Goal: Complete application form

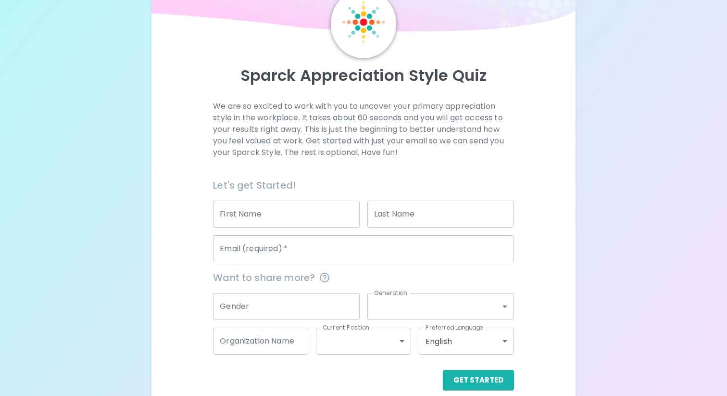
scroll to position [63, 0]
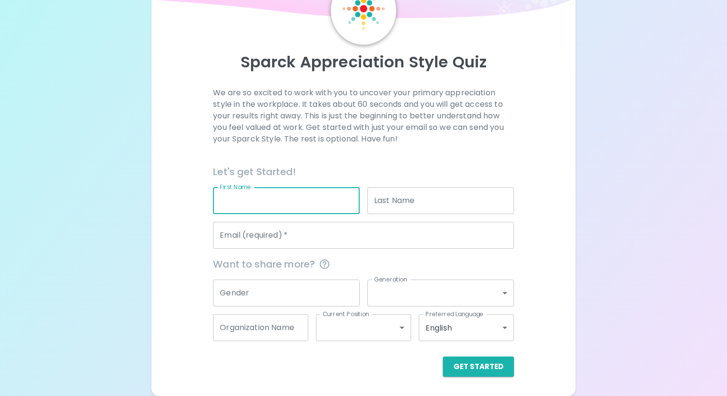
click at [288, 200] on input "First Name" at bounding box center [286, 200] width 147 height 27
type input "[PERSON_NAME]"
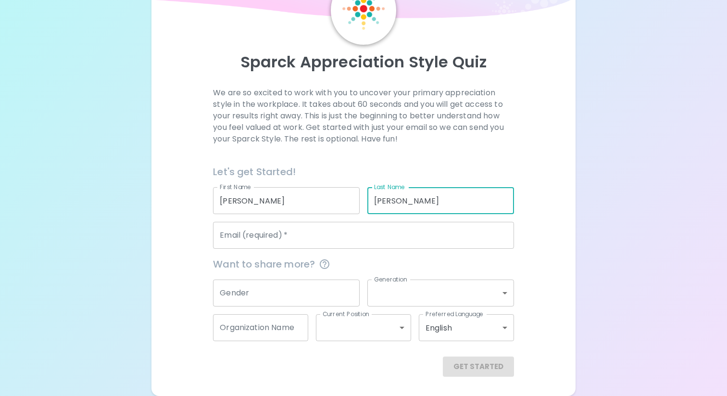
type input "[PERSON_NAME]"
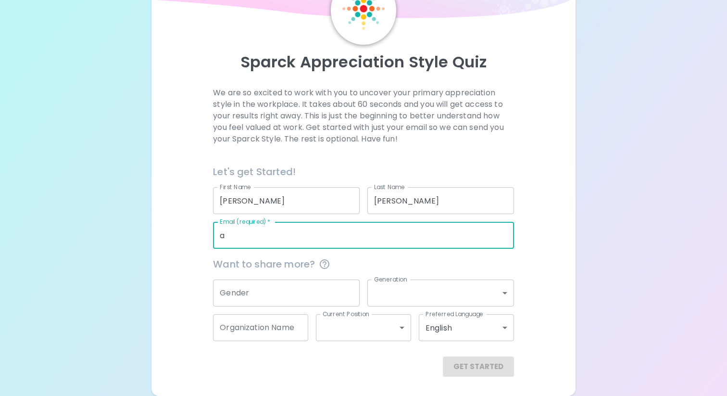
type input "[EMAIL_ADDRESS][DOMAIN_NAME]"
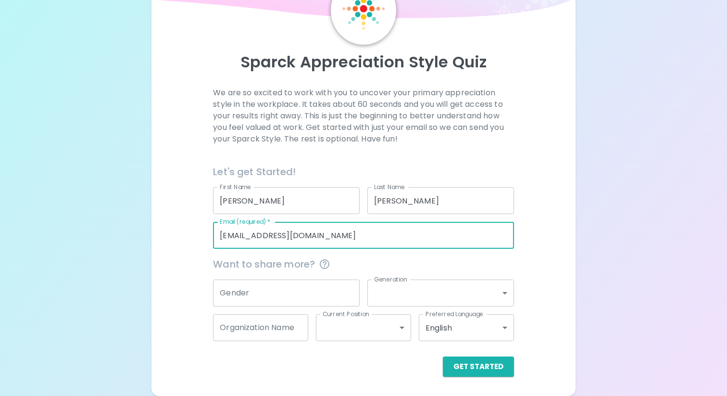
click at [245, 292] on input "Gender" at bounding box center [286, 292] width 147 height 27
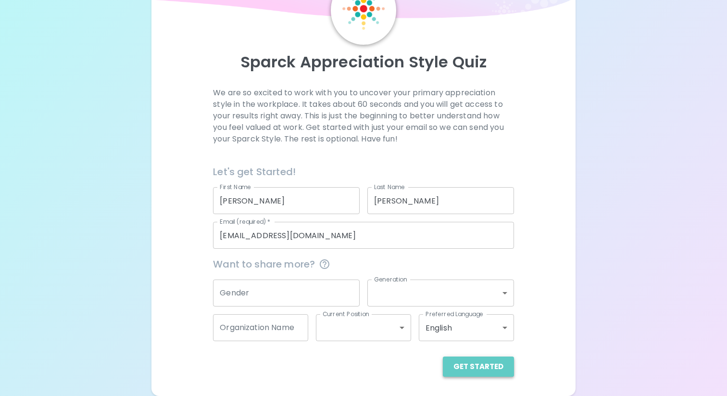
click at [490, 369] on button "Get Started" at bounding box center [478, 366] width 71 height 20
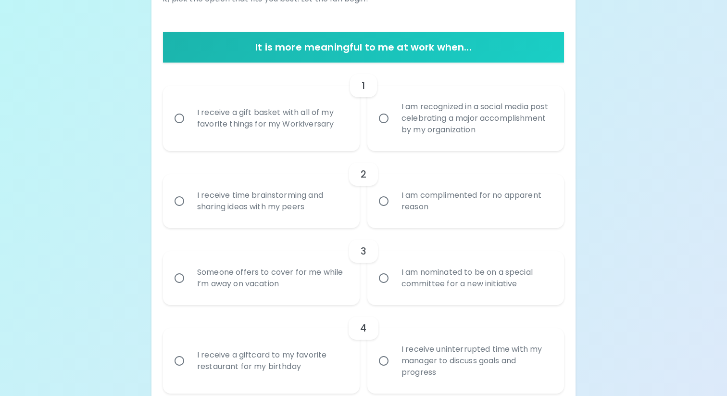
scroll to position [158, 0]
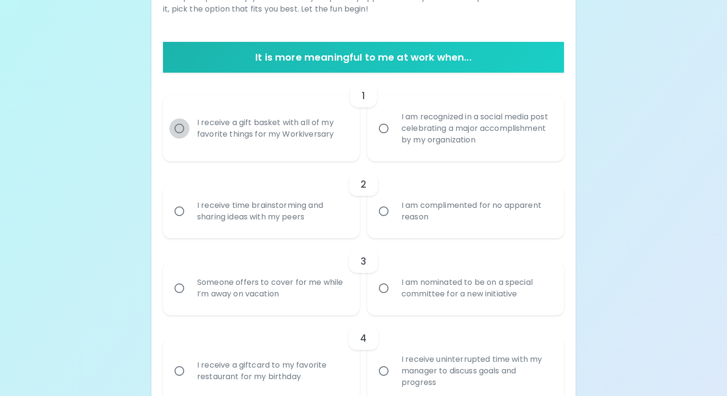
click at [176, 135] on input "I receive a gift basket with all of my favorite things for my Workiversary" at bounding box center [179, 128] width 20 height 20
radio input "true"
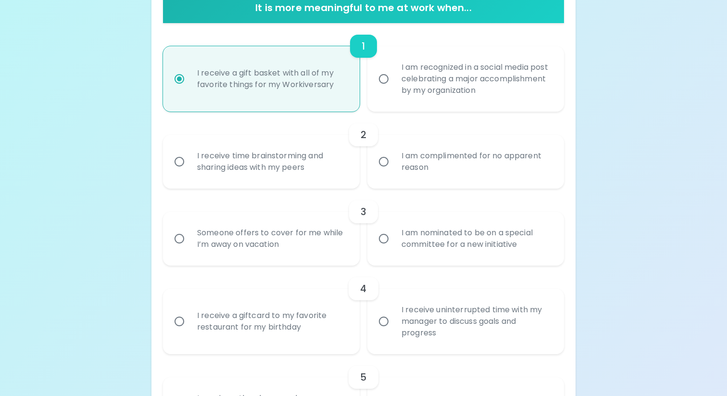
scroll to position [235, 0]
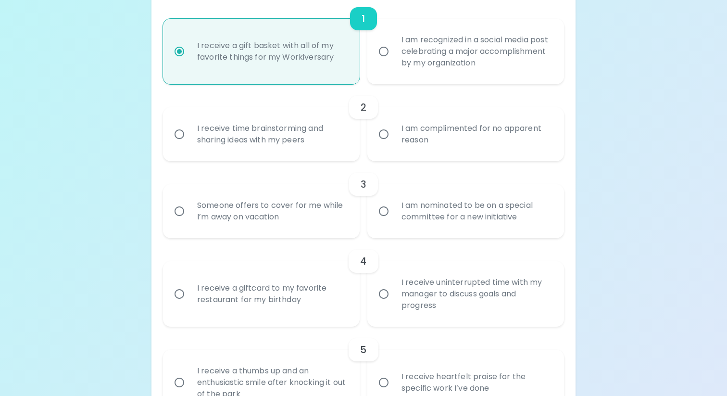
click at [408, 136] on div "I am complimented for no apparent reason" at bounding box center [476, 134] width 165 height 46
click at [394, 136] on input "I am complimented for no apparent reason" at bounding box center [384, 134] width 20 height 20
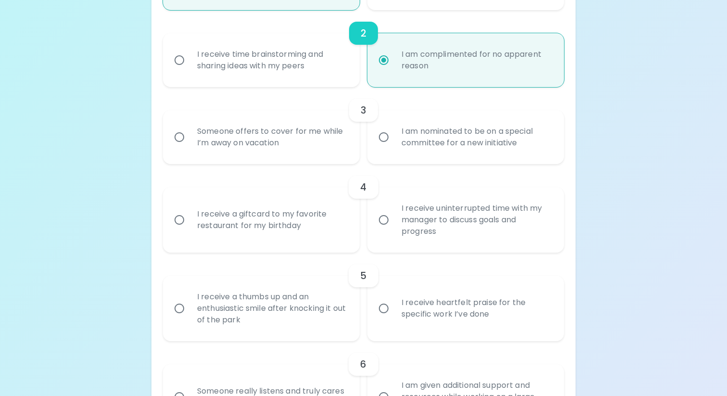
scroll to position [312, 0]
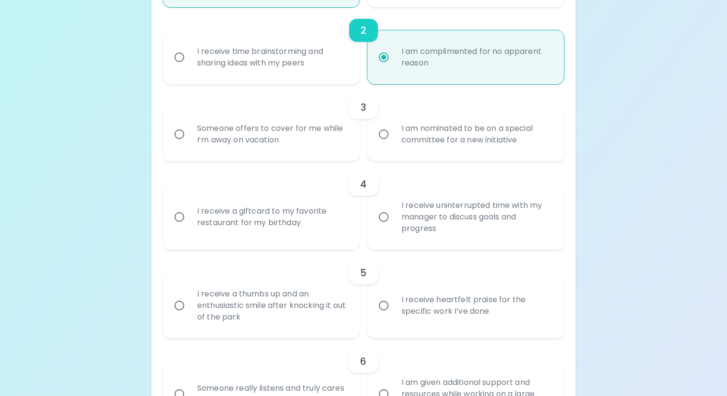
radio input "true"
click at [253, 148] on div "Someone offers to cover for me while I’m away on vacation" at bounding box center [271, 134] width 165 height 46
click at [189, 144] on input "Someone offers to cover for me while I’m away on vacation" at bounding box center [179, 134] width 20 height 20
radio input "false"
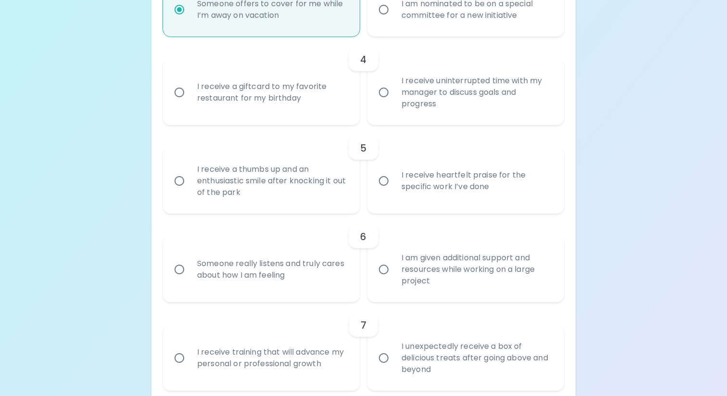
scroll to position [444, 0]
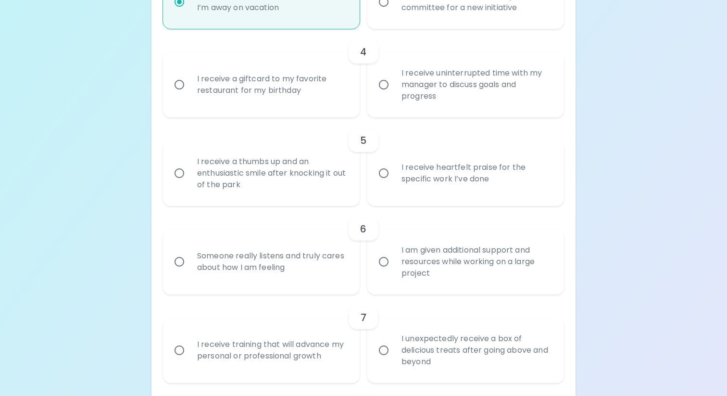
radio input "true"
click at [441, 188] on div "I receive heartfelt praise for the specific work I’ve done" at bounding box center [476, 173] width 165 height 46
click at [394, 183] on input "I receive heartfelt praise for the specific work I’ve done" at bounding box center [384, 173] width 20 height 20
radio input "false"
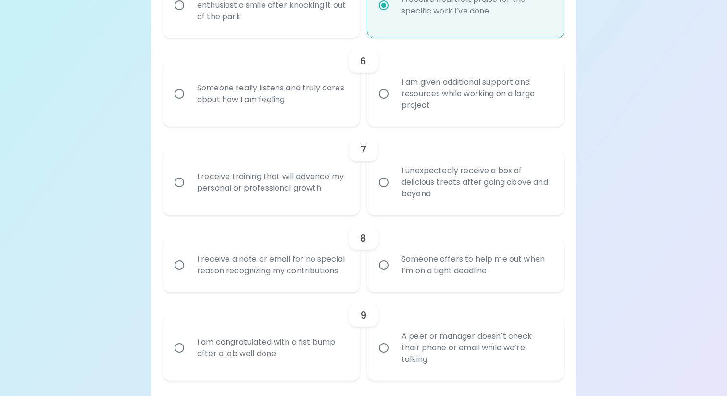
scroll to position [607, 0]
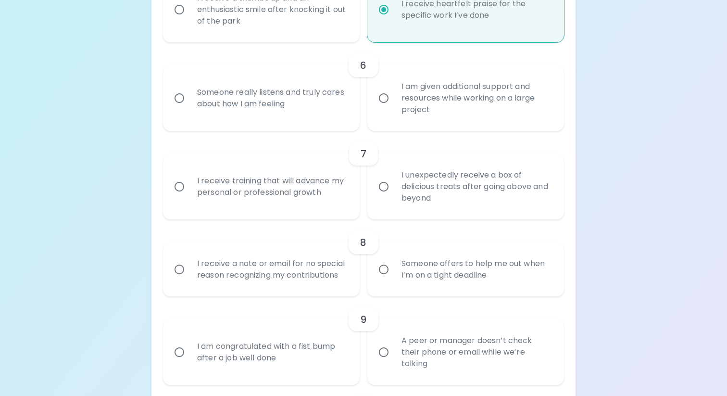
radio input "true"
click at [291, 201] on div "I receive training that will advance my personal or professional growth" at bounding box center [271, 186] width 165 height 46
click at [189, 197] on input "I receive training that will advance my personal or professional growth" at bounding box center [179, 186] width 20 height 20
radio input "false"
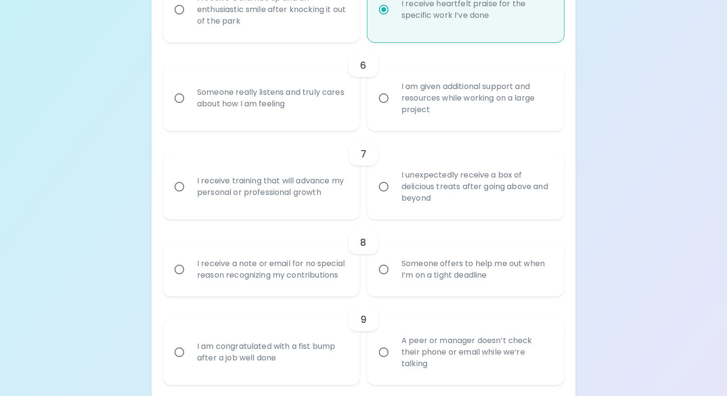
radio input "false"
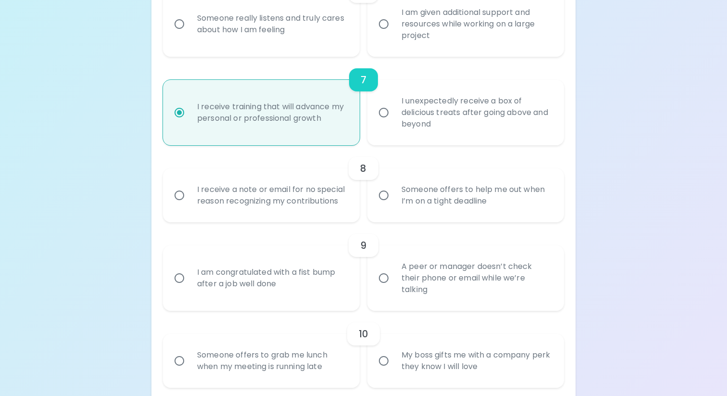
scroll to position [684, 0]
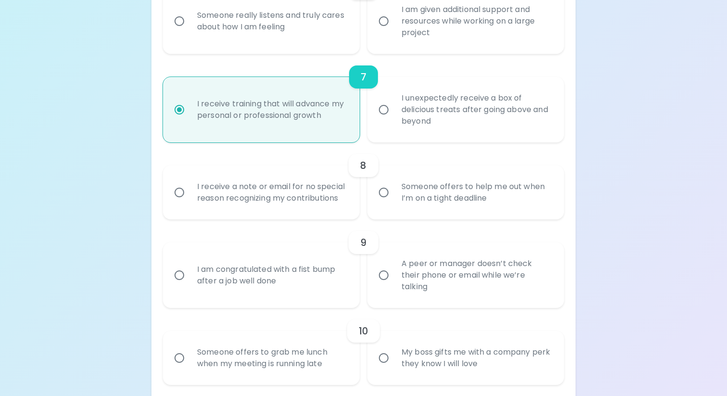
radio input "true"
click at [282, 197] on div "I receive a note or email for no special reason recognizing my contributions" at bounding box center [271, 192] width 165 height 46
click at [189, 197] on input "I receive a note or email for no special reason recognizing my contributions" at bounding box center [179, 192] width 20 height 20
radio input "false"
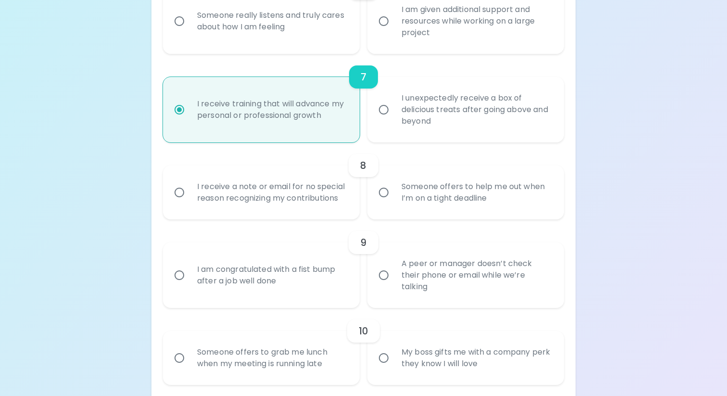
radio input "false"
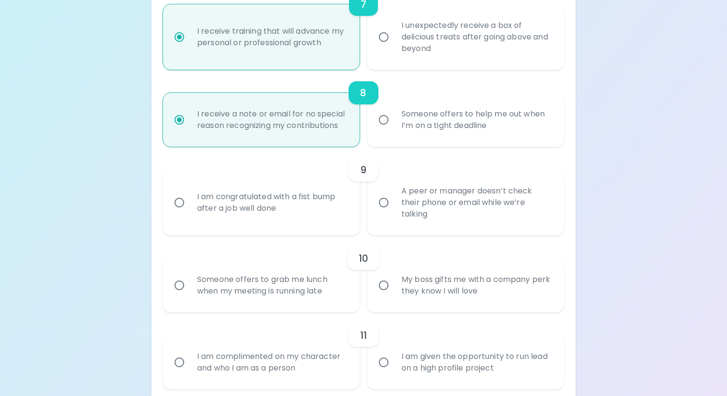
scroll to position [761, 0]
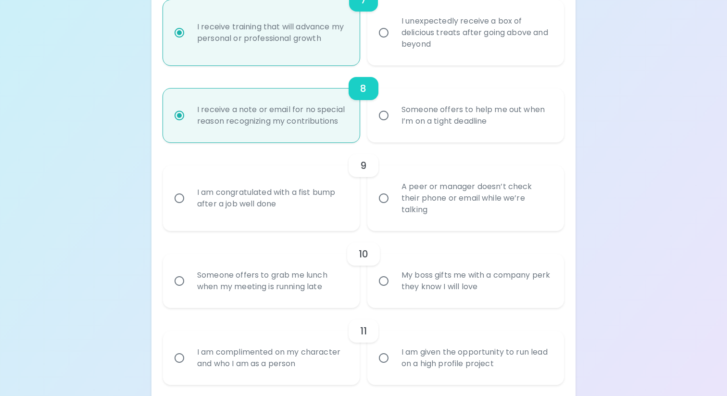
radio input "true"
click at [441, 196] on div "A peer or manager doesn’t check their phone or email while we’re talking" at bounding box center [476, 198] width 165 height 58
click at [394, 196] on input "A peer or manager doesn’t check their phone or email while we’re talking" at bounding box center [384, 198] width 20 height 20
radio input "false"
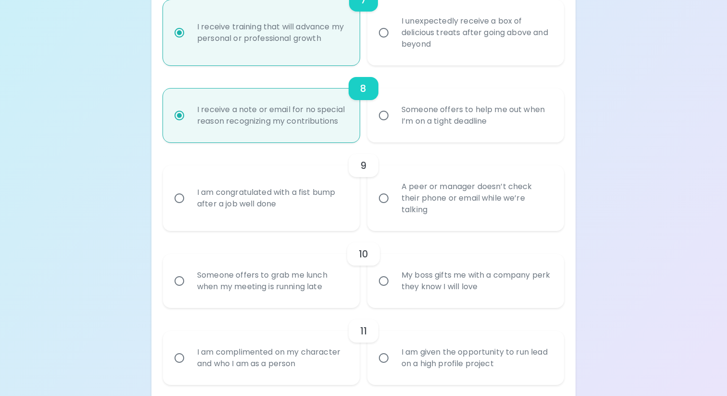
radio input "false"
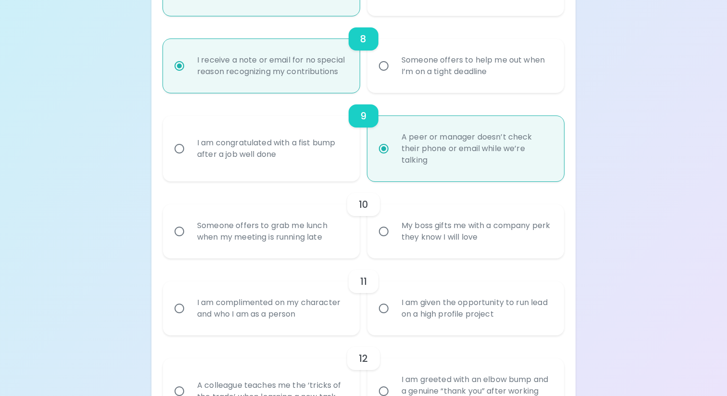
scroll to position [838, 0]
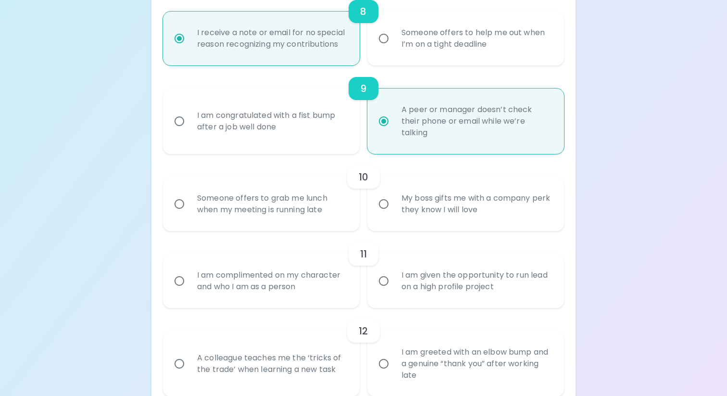
radio input "true"
click at [326, 208] on div "Someone offers to grab me lunch when my meeting is running late" at bounding box center [271, 204] width 165 height 46
click at [189, 208] on input "Someone offers to grab me lunch when my meeting is running late" at bounding box center [179, 204] width 20 height 20
radio input "false"
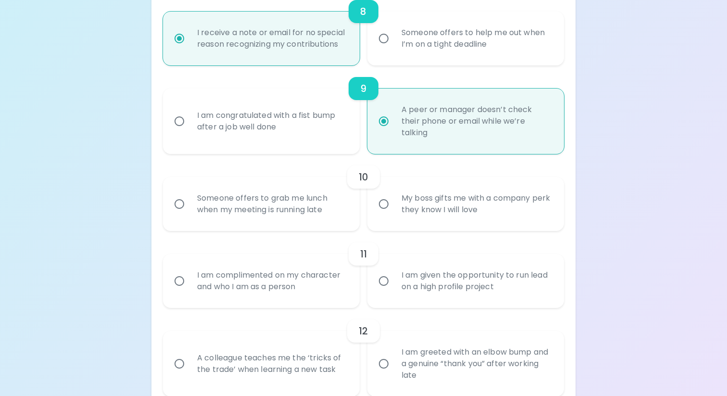
radio input "false"
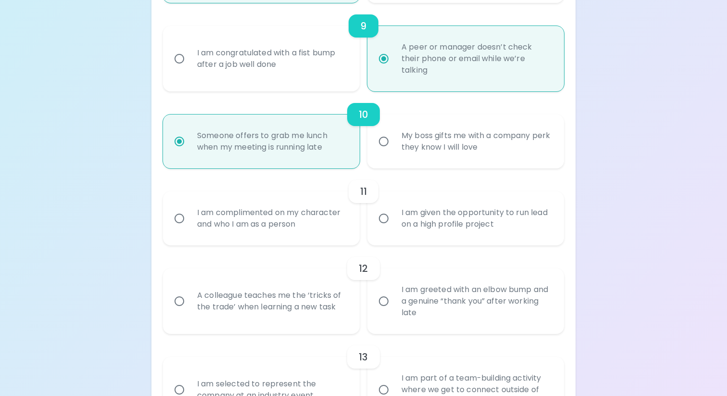
scroll to position [915, 0]
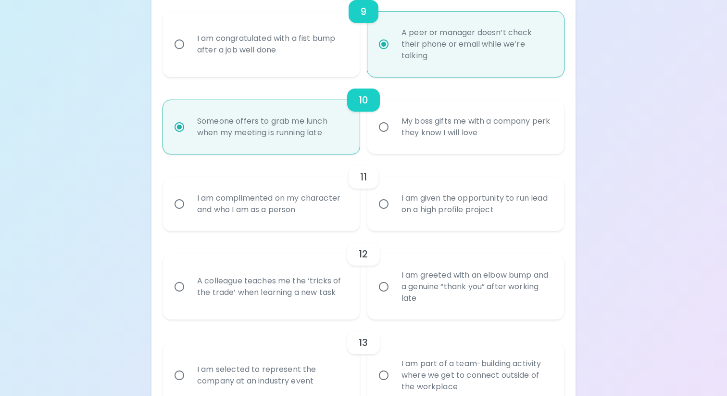
radio input "true"
click at [293, 204] on div "I am complimented on my character and who I am as a person" at bounding box center [271, 204] width 165 height 46
click at [189, 204] on input "I am complimented on my character and who I am as a person" at bounding box center [179, 204] width 20 height 20
radio input "false"
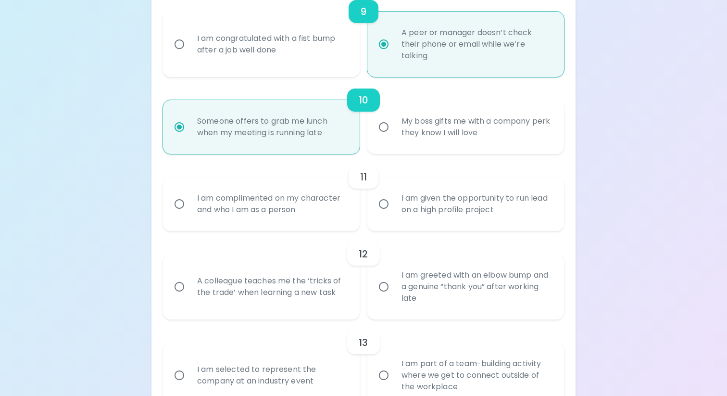
radio input "false"
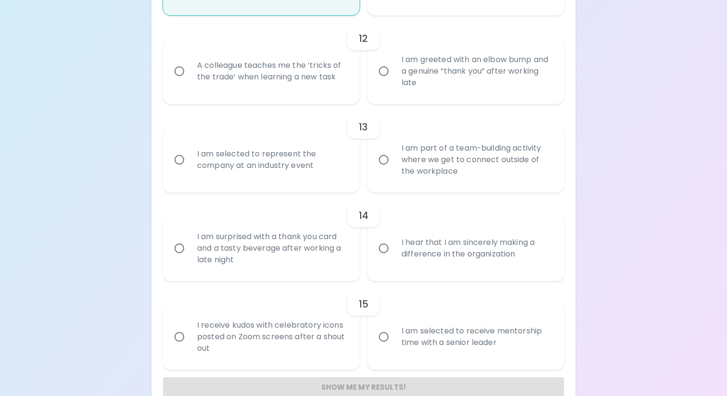
scroll to position [1151, 0]
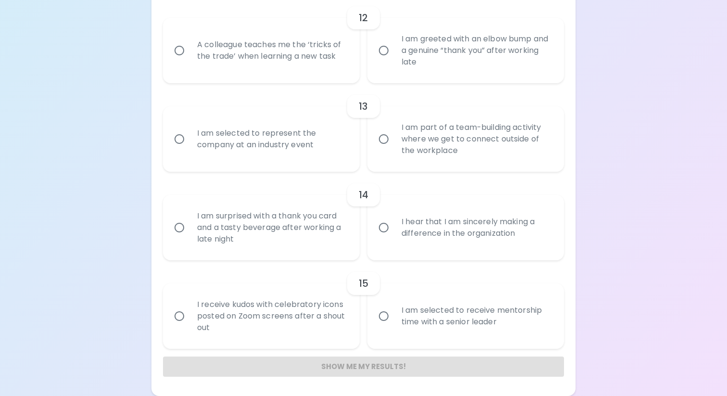
radio input "true"
click at [415, 314] on div "I am selected to receive mentorship time with a senior leader" at bounding box center [476, 316] width 165 height 46
click at [394, 314] on input "I am selected to receive mentorship time with a senior leader" at bounding box center [384, 316] width 20 height 20
radio input "false"
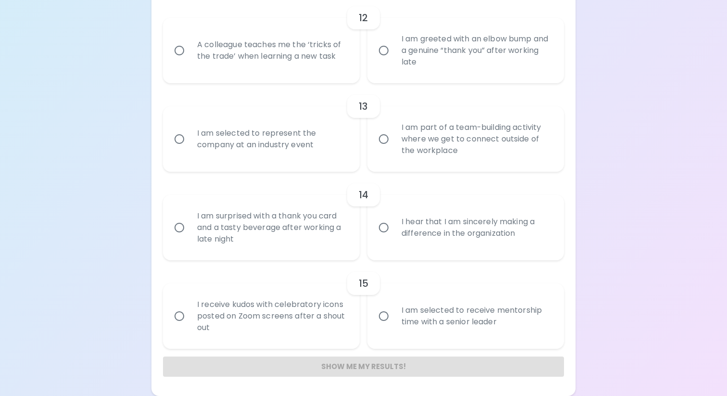
radio input "false"
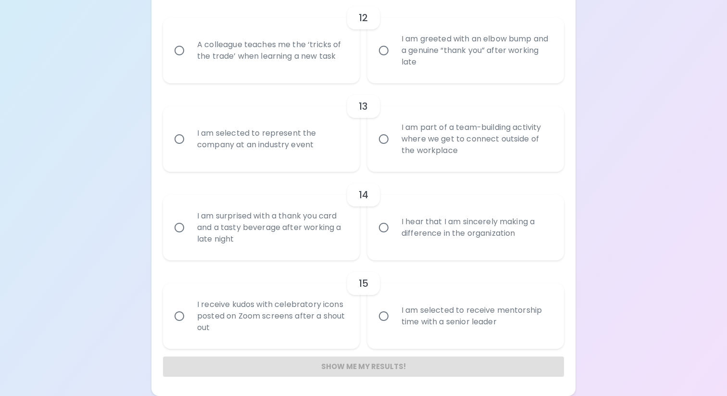
radio input "false"
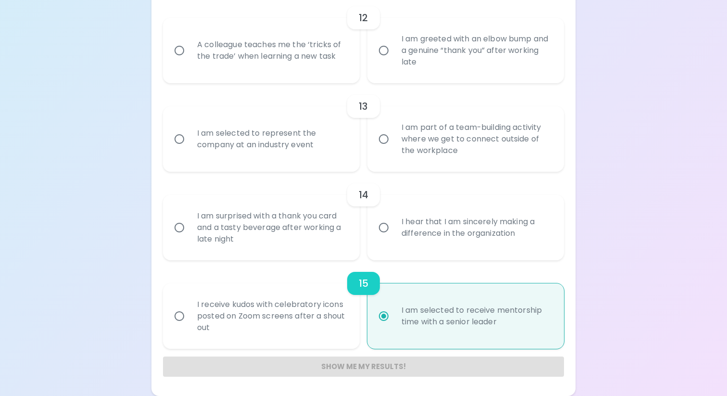
radio input "true"
click at [332, 224] on div "I am surprised with a thank you card and a tasty beverage after working a late …" at bounding box center [271, 228] width 165 height 58
click at [189, 224] on input "I am surprised with a thank you card and a tasty beverage after working a late …" at bounding box center [179, 227] width 20 height 20
radio input "false"
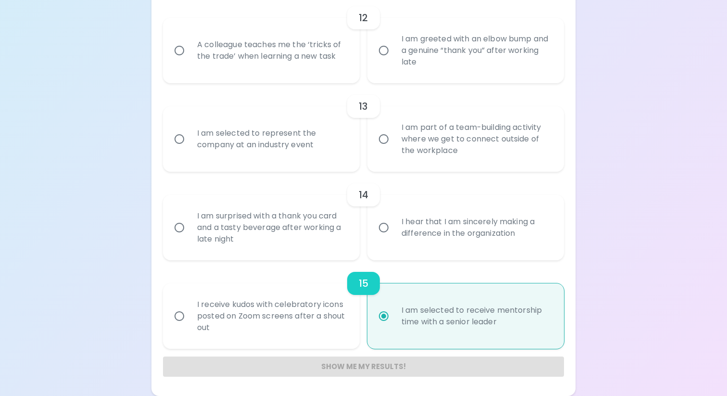
radio input "false"
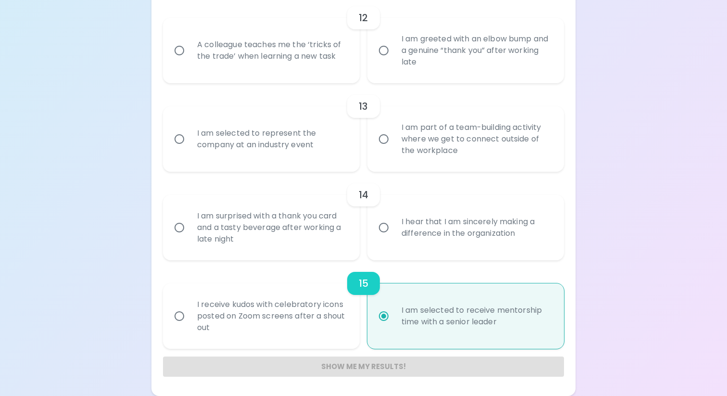
radio input "false"
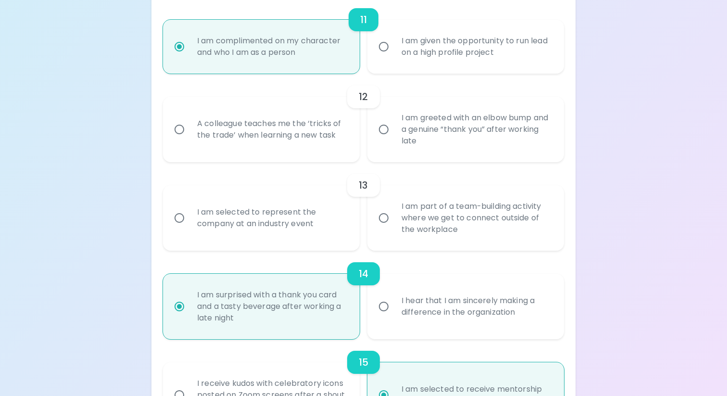
scroll to position [1065, 0]
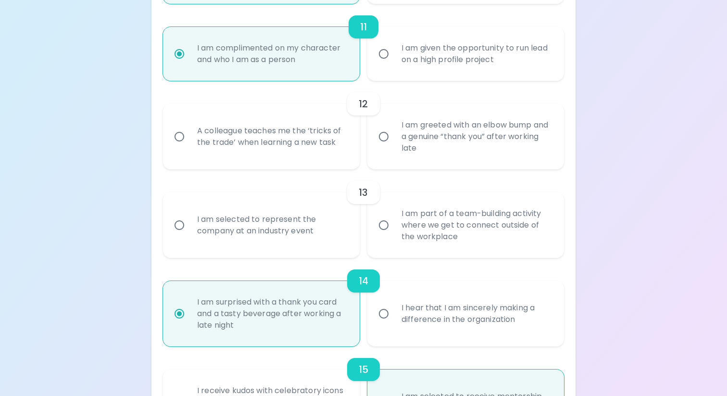
radio input "true"
click at [423, 225] on div "I am part of a team-building activity where we get to connect outside of the wo…" at bounding box center [476, 225] width 165 height 58
click at [394, 225] on input "I am part of a team-building activity where we get to connect outside of the wo…" at bounding box center [384, 225] width 20 height 20
radio input "false"
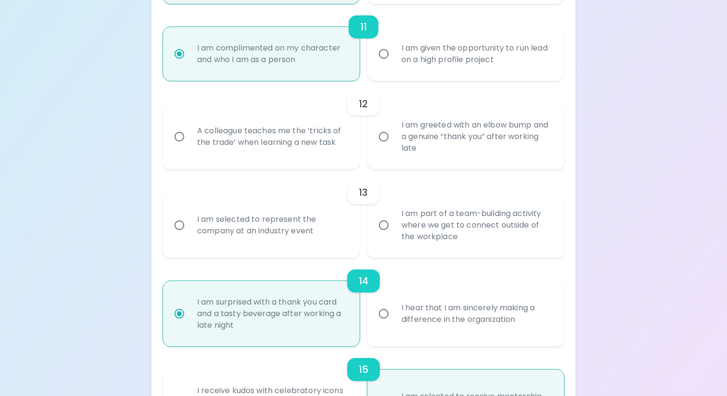
radio input "false"
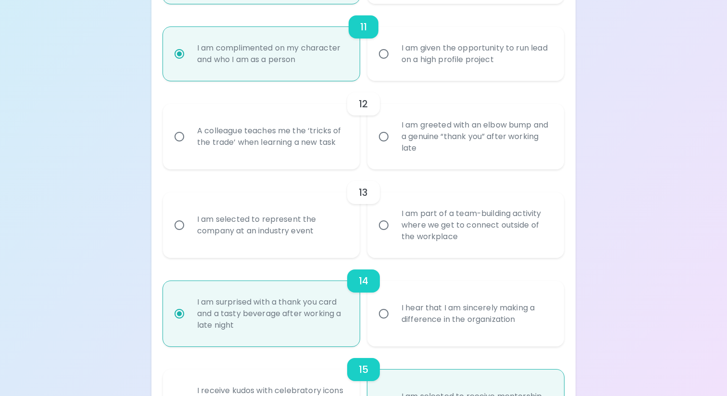
radio input "false"
radio input "true"
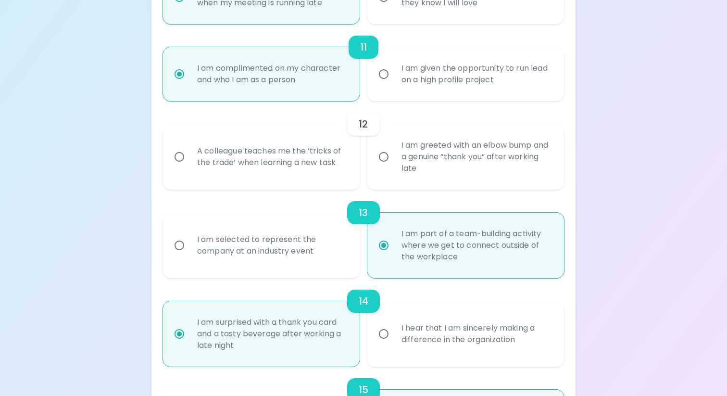
scroll to position [1020, 0]
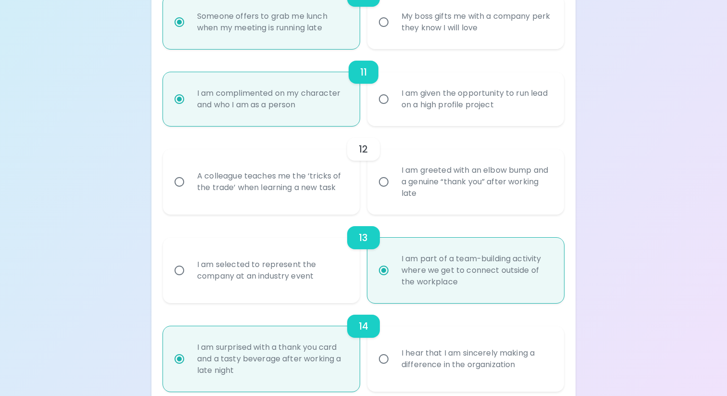
radio input "true"
click at [313, 177] on div "A colleague teaches me the ‘tricks of the trade’ when learning a new task" at bounding box center [271, 182] width 165 height 46
click at [189, 177] on input "A colleague teaches me the ‘tricks of the trade’ when learning a new task" at bounding box center [179, 182] width 20 height 20
radio input "false"
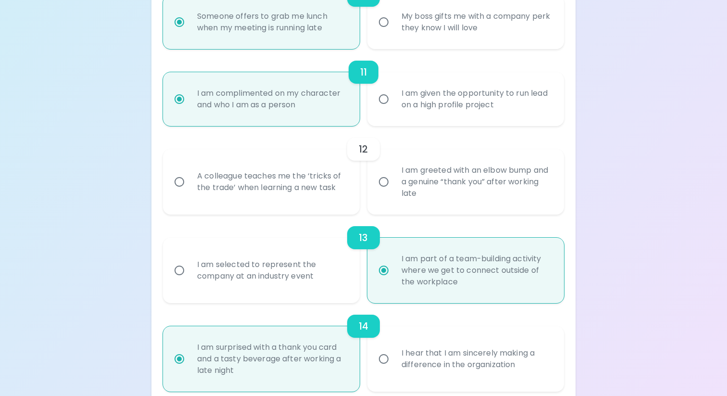
radio input "false"
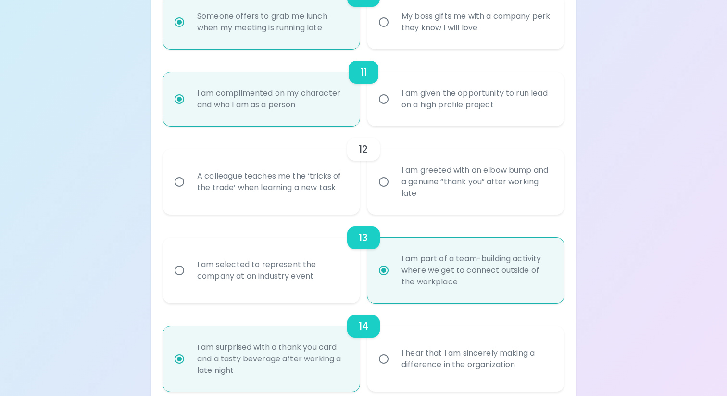
radio input "false"
radio input "true"
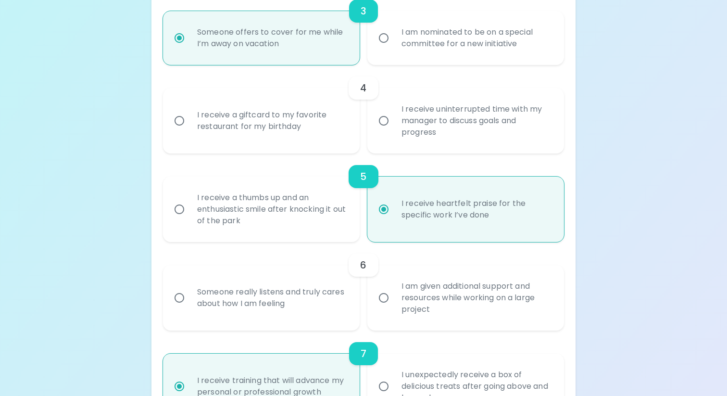
scroll to position [412, 0]
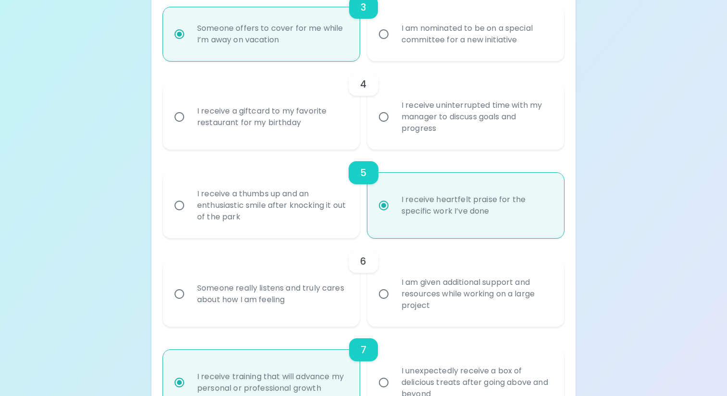
radio input "true"
click at [312, 126] on div "I receive a giftcard to my favorite restaurant for my birthday" at bounding box center [271, 117] width 165 height 46
click at [189, 126] on input "I receive a giftcard to my favorite restaurant for my birthday" at bounding box center [179, 117] width 20 height 20
radio input "false"
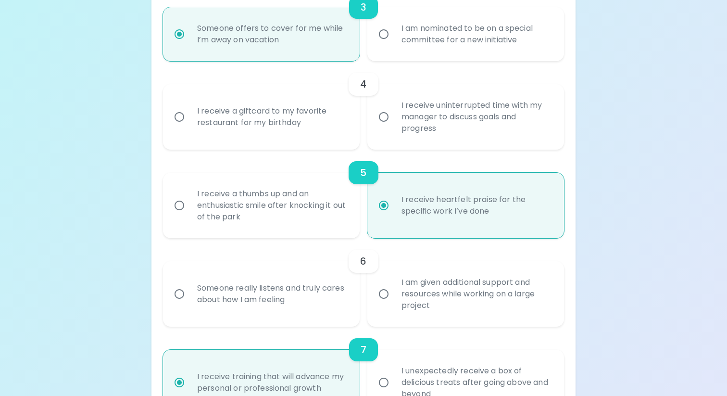
radio input "false"
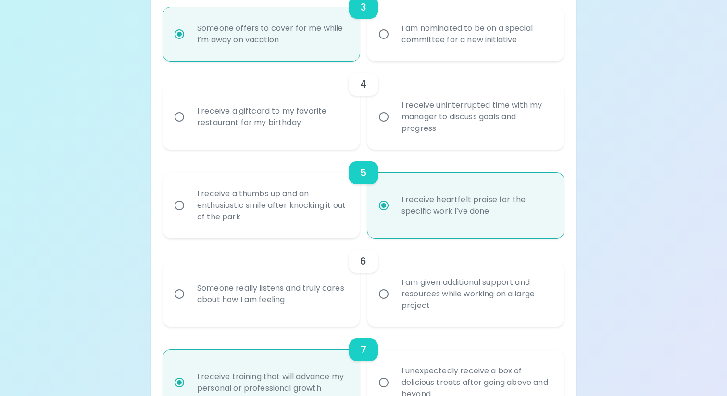
radio input "false"
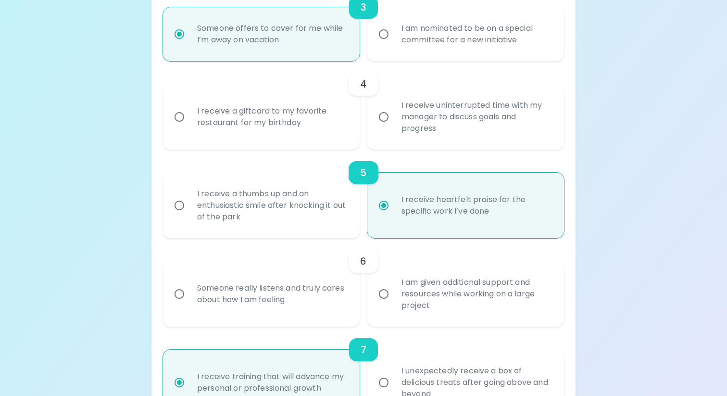
radio input "true"
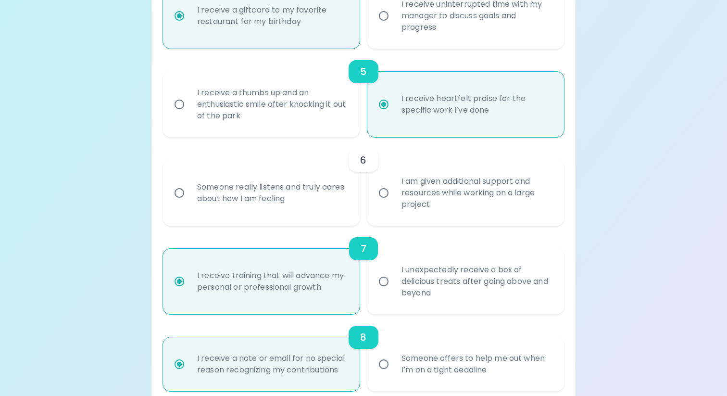
scroll to position [513, 0]
radio input "true"
click at [401, 206] on div "I am given additional support and resources while working on a large project" at bounding box center [476, 192] width 165 height 58
click at [394, 202] on input "I am given additional support and resources while working on a large project" at bounding box center [384, 192] width 20 height 20
radio input "false"
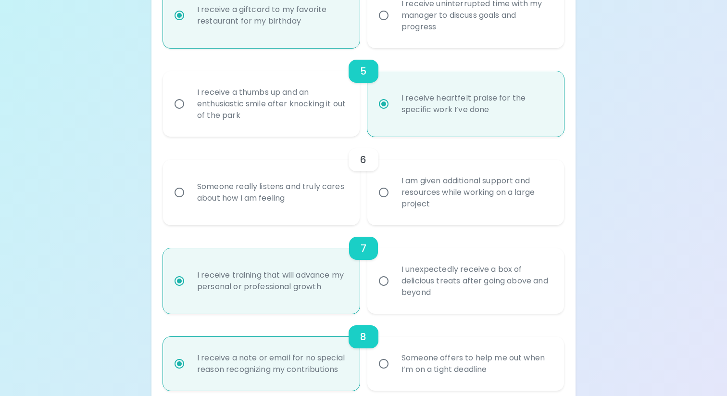
radio input "false"
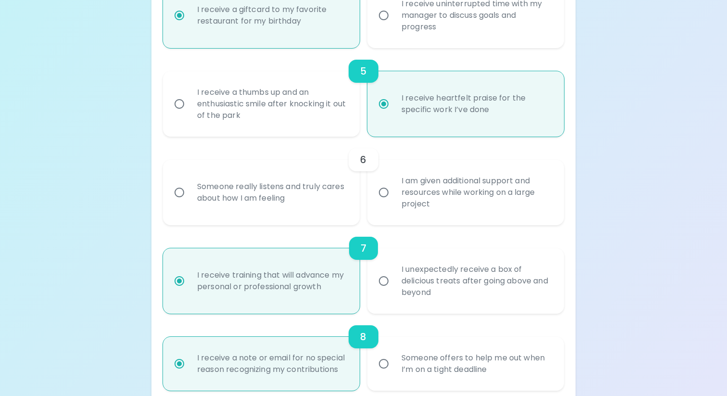
radio input "false"
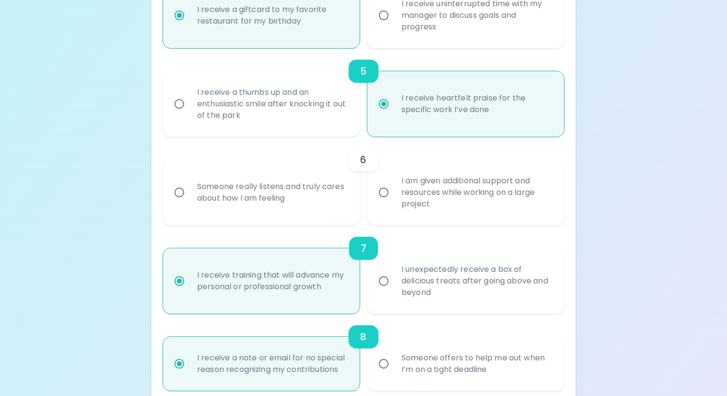
radio input "false"
radio input "true"
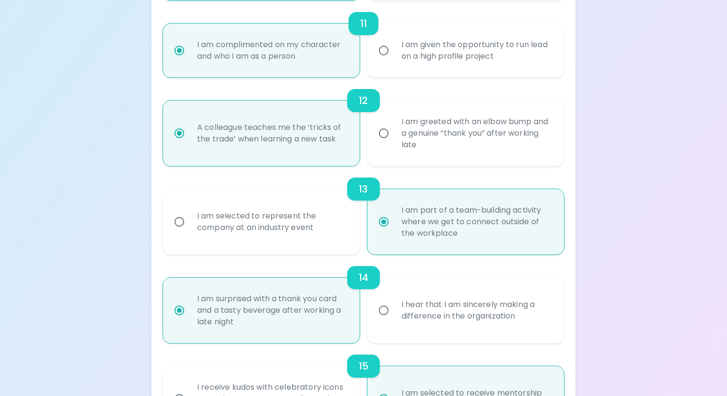
scroll to position [1151, 0]
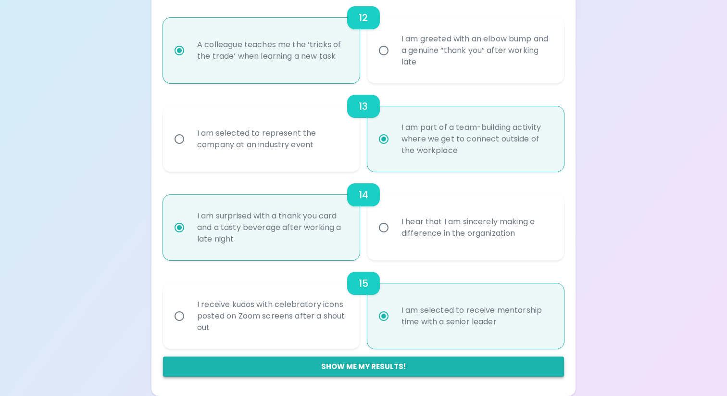
radio input "true"
click at [354, 370] on button "Show me my results!" at bounding box center [363, 366] width 401 height 20
radio input "false"
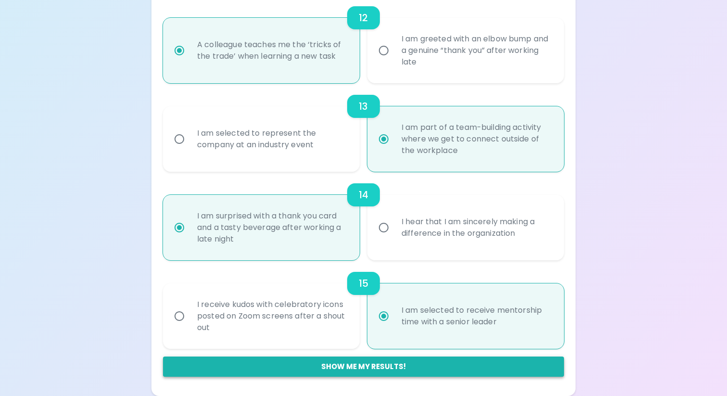
radio input "false"
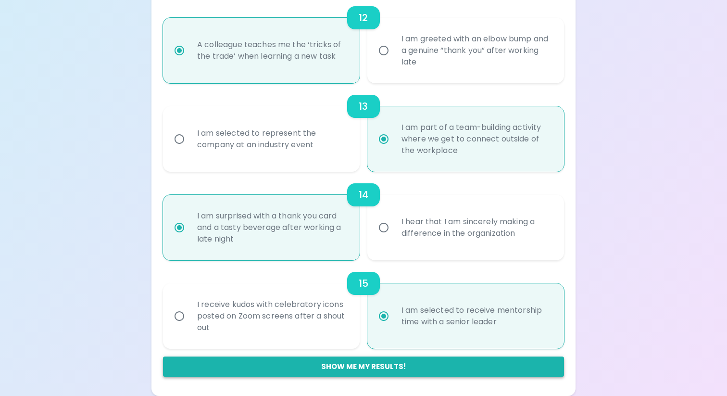
radio input "false"
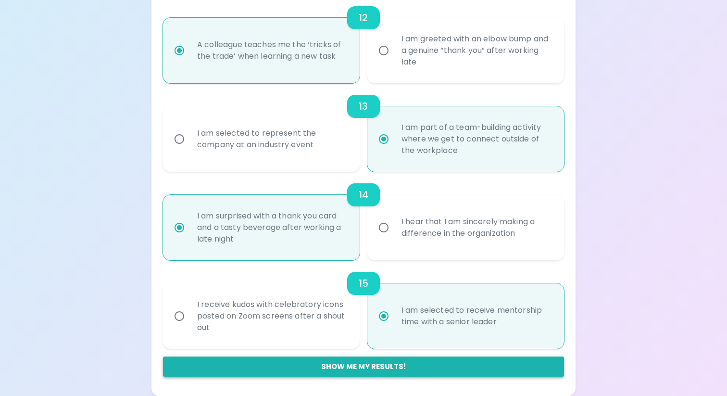
radio input "true"
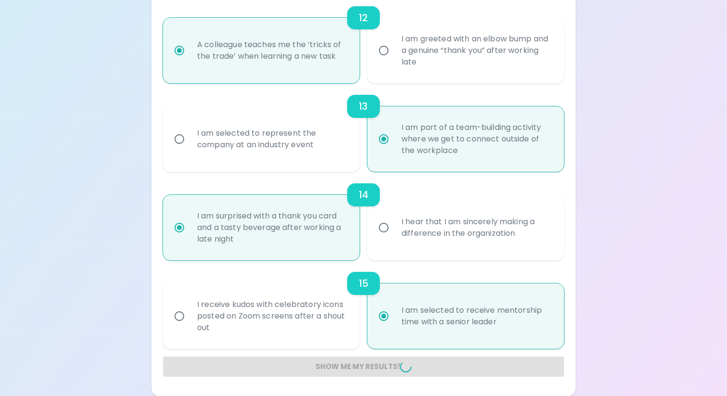
radio input "false"
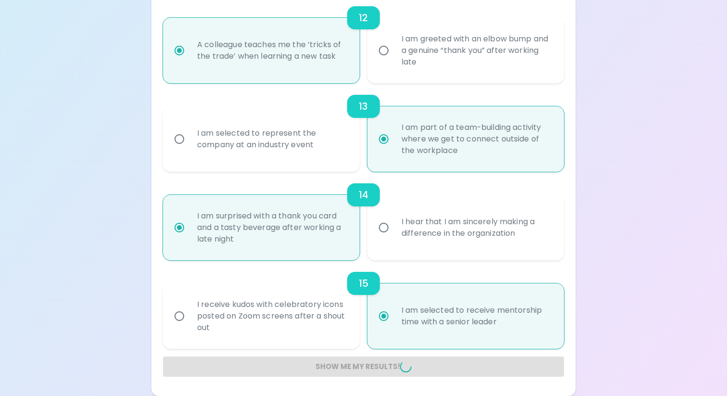
radio input "false"
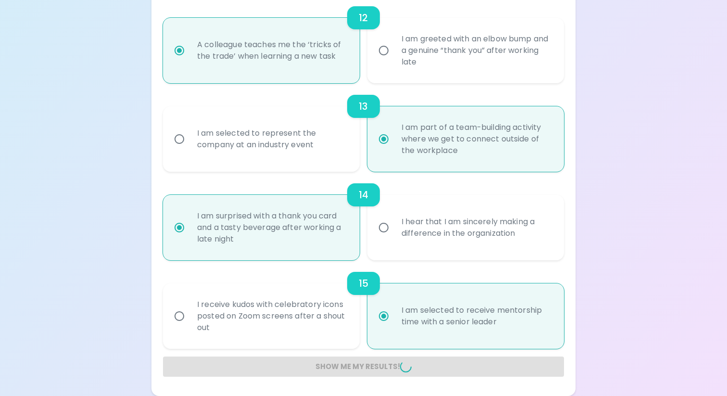
radio input "false"
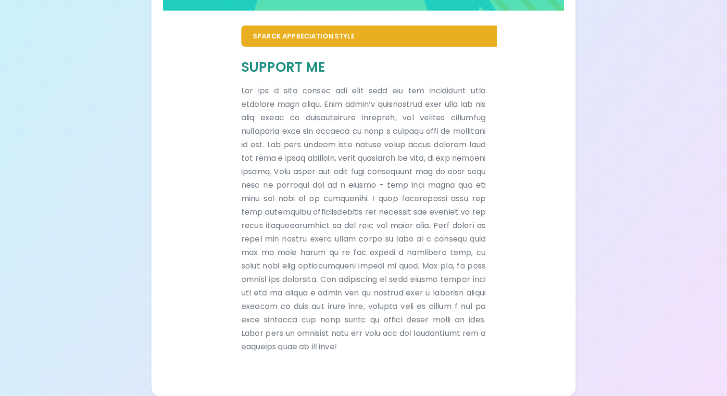
scroll to position [609, 0]
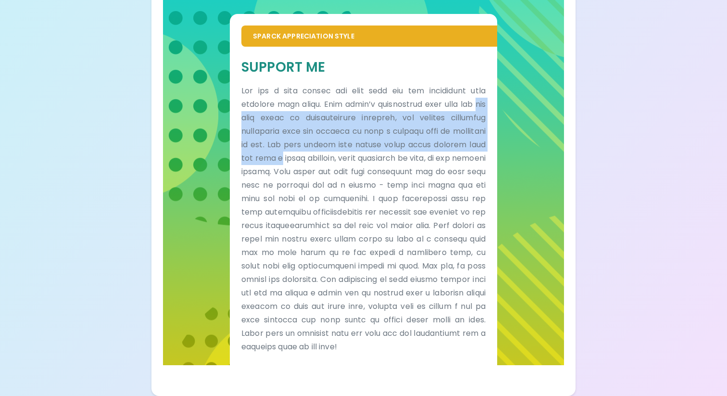
drag, startPoint x: 258, startPoint y: 109, endPoint x: 345, endPoint y: 147, distance: 95.0
click at [345, 145] on p at bounding box center [363, 218] width 244 height 269
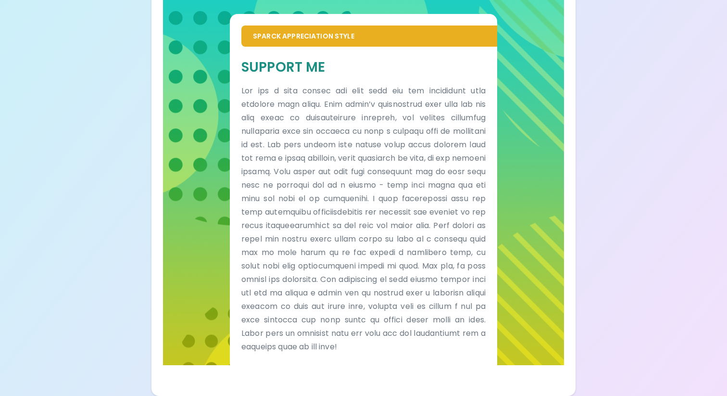
click at [343, 169] on p at bounding box center [363, 218] width 244 height 269
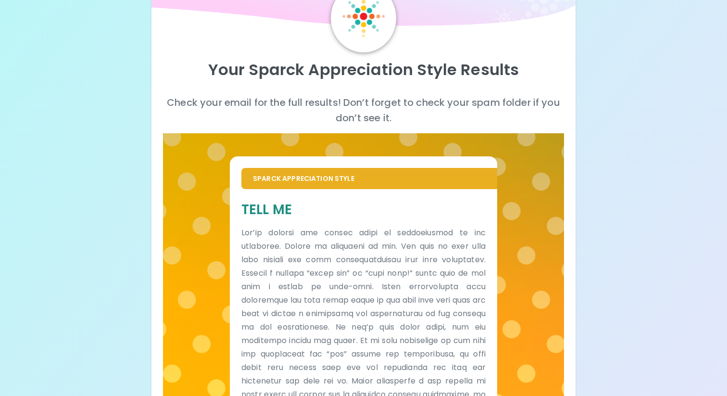
scroll to position [0, 0]
